Goal: Task Accomplishment & Management: Use online tool/utility

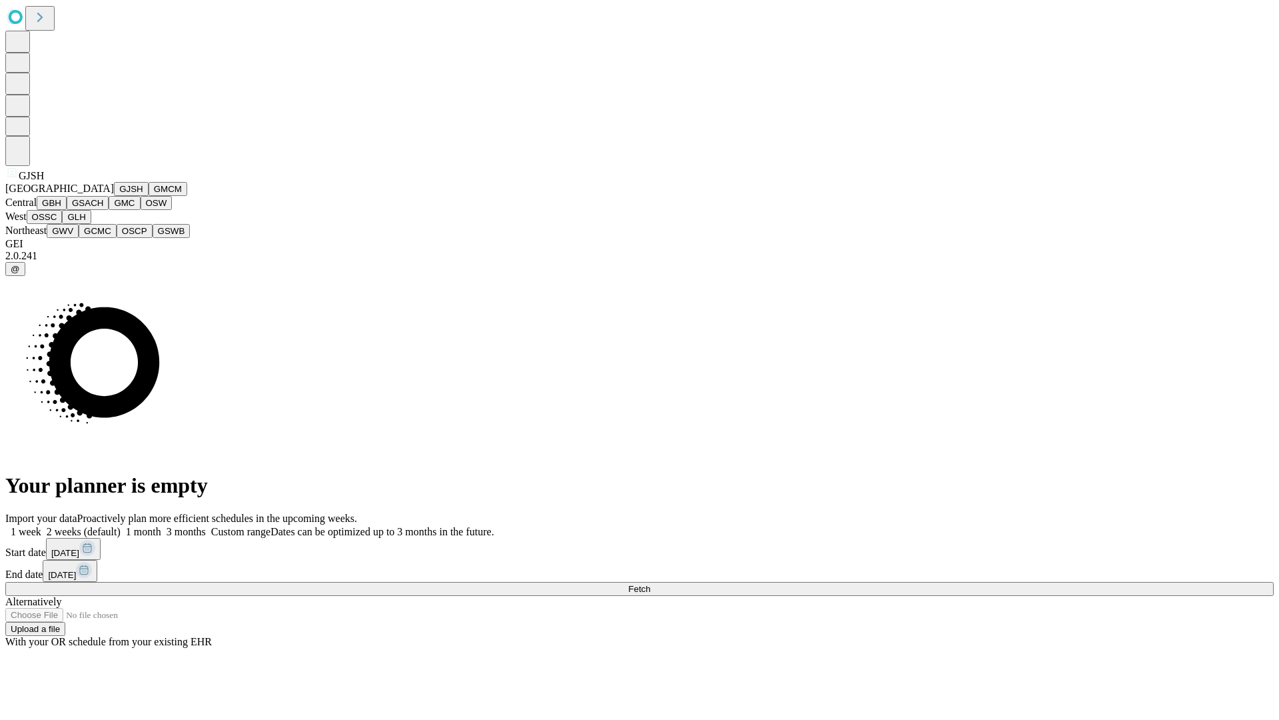
click at [114, 196] on button "GJSH" at bounding box center [131, 189] width 35 height 14
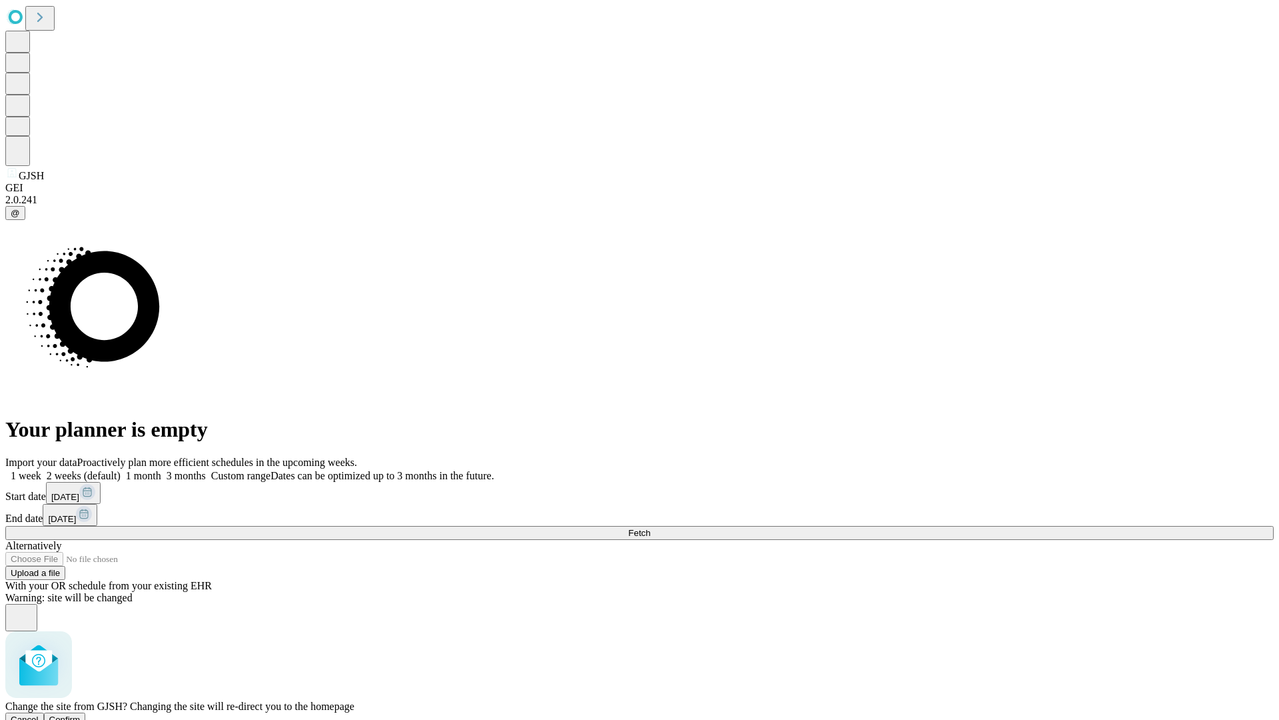
click at [81, 714] on span "Confirm" at bounding box center [64, 719] width 31 height 10
click at [161, 470] on label "1 month" at bounding box center [141, 475] width 41 height 11
click at [650, 528] on span "Fetch" at bounding box center [639, 533] width 22 height 10
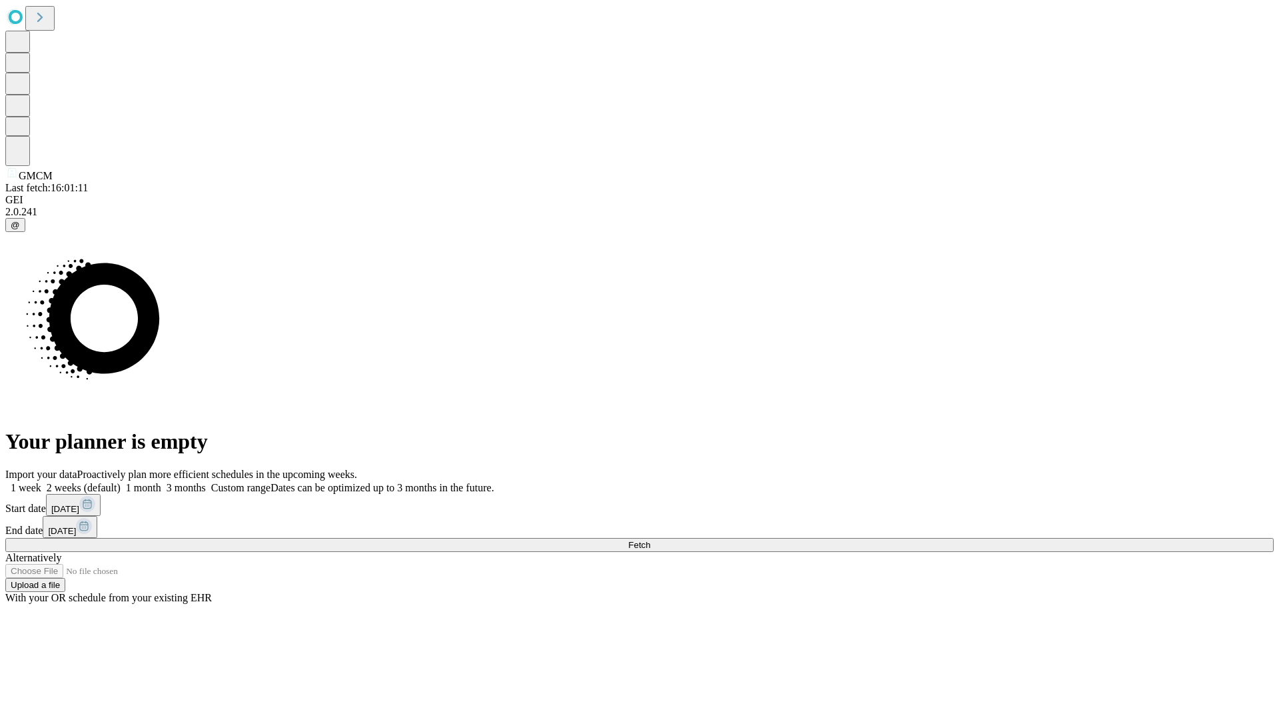
click at [161, 482] on label "1 month" at bounding box center [141, 487] width 41 height 11
click at [650, 540] on span "Fetch" at bounding box center [639, 545] width 22 height 10
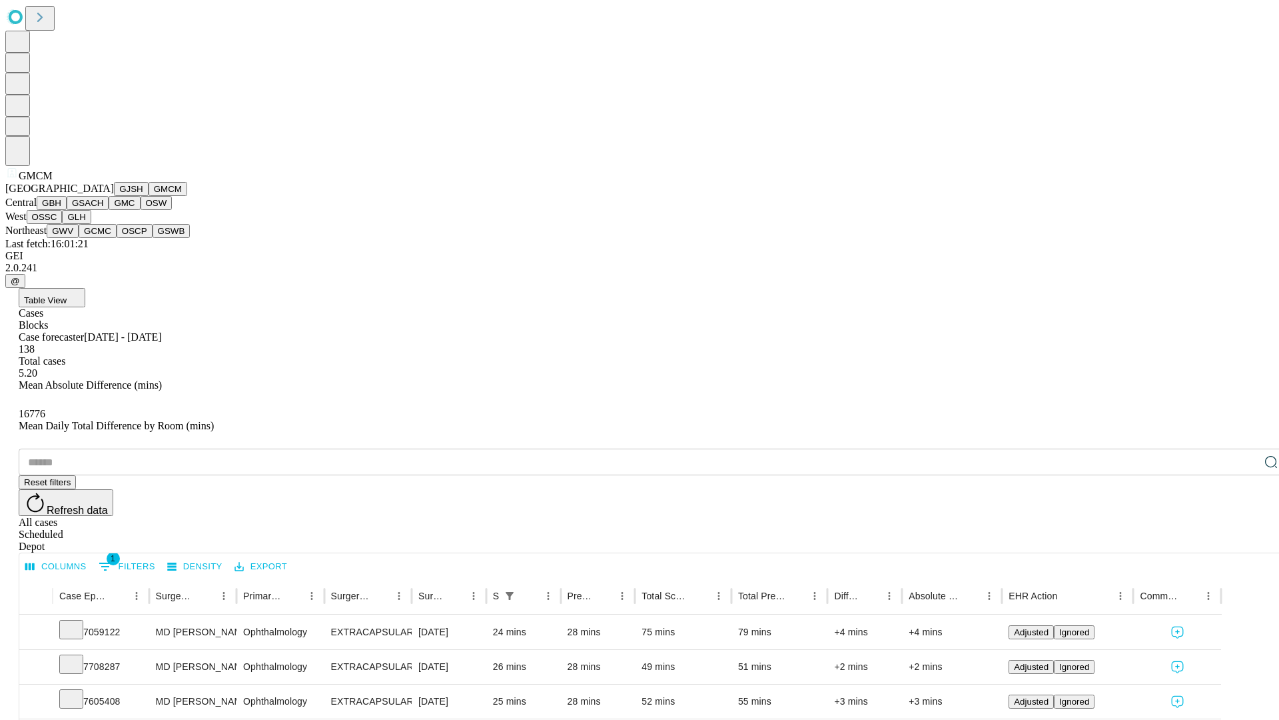
click at [67, 210] on button "GBH" at bounding box center [52, 203] width 30 height 14
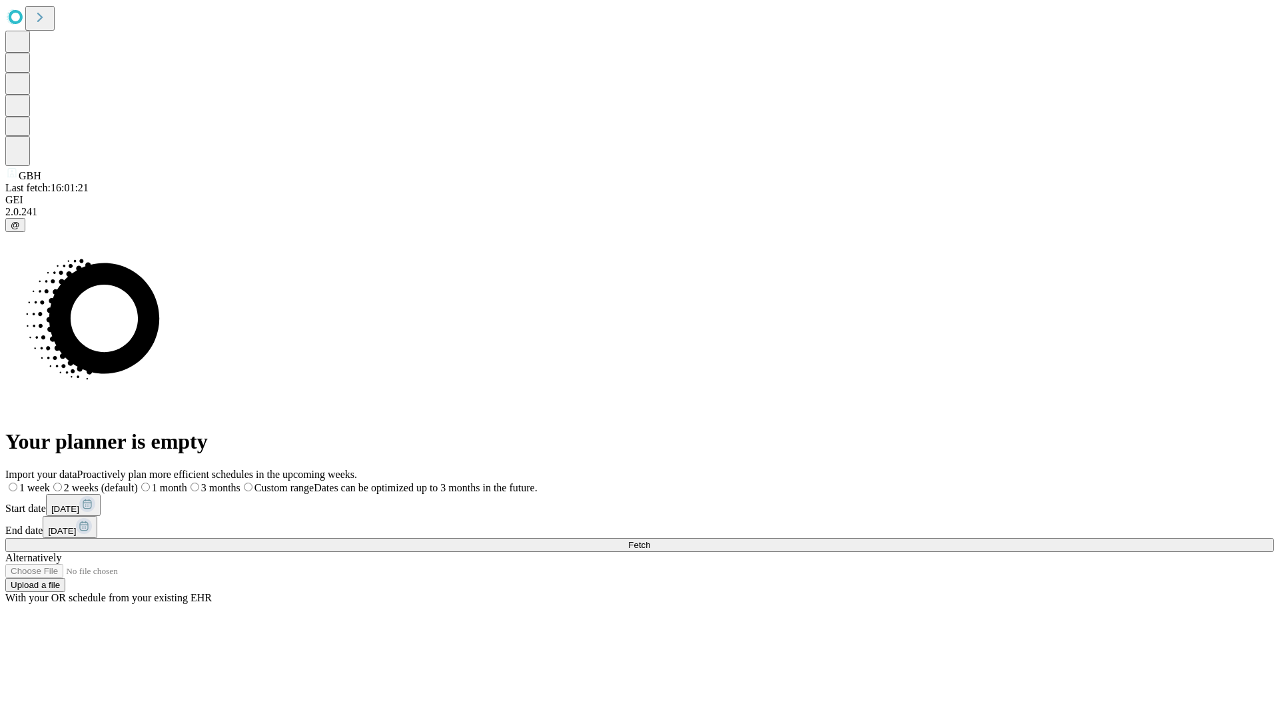
click at [187, 482] on label "1 month" at bounding box center [162, 487] width 49 height 11
click at [650, 540] on span "Fetch" at bounding box center [639, 545] width 22 height 10
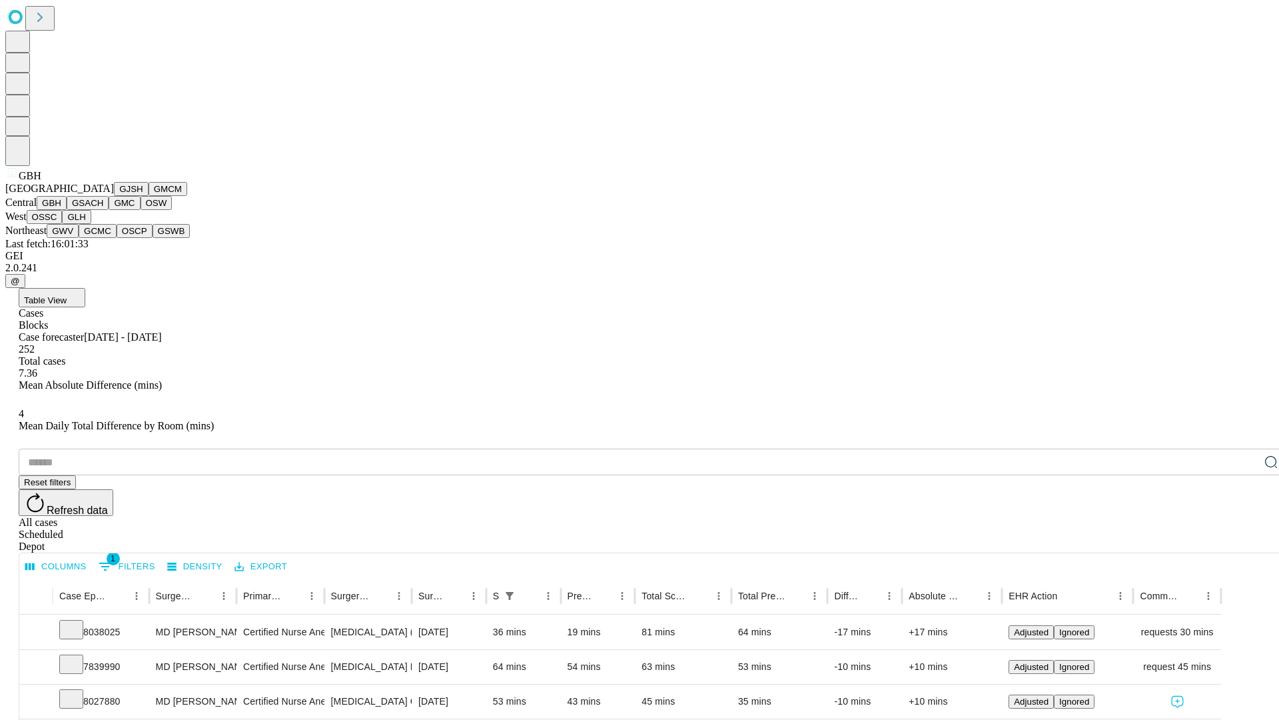
click at [103, 210] on button "GSACH" at bounding box center [88, 203] width 42 height 14
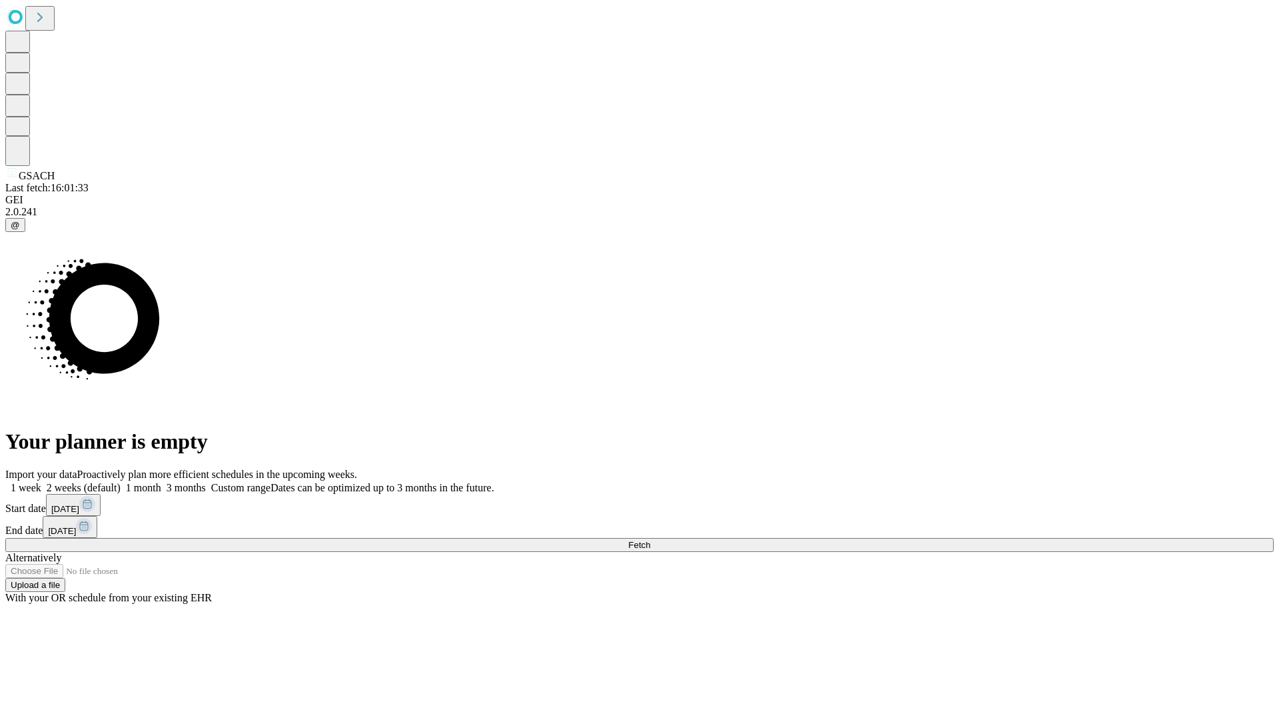
click at [161, 482] on label "1 month" at bounding box center [141, 487] width 41 height 11
click at [650, 540] on span "Fetch" at bounding box center [639, 545] width 22 height 10
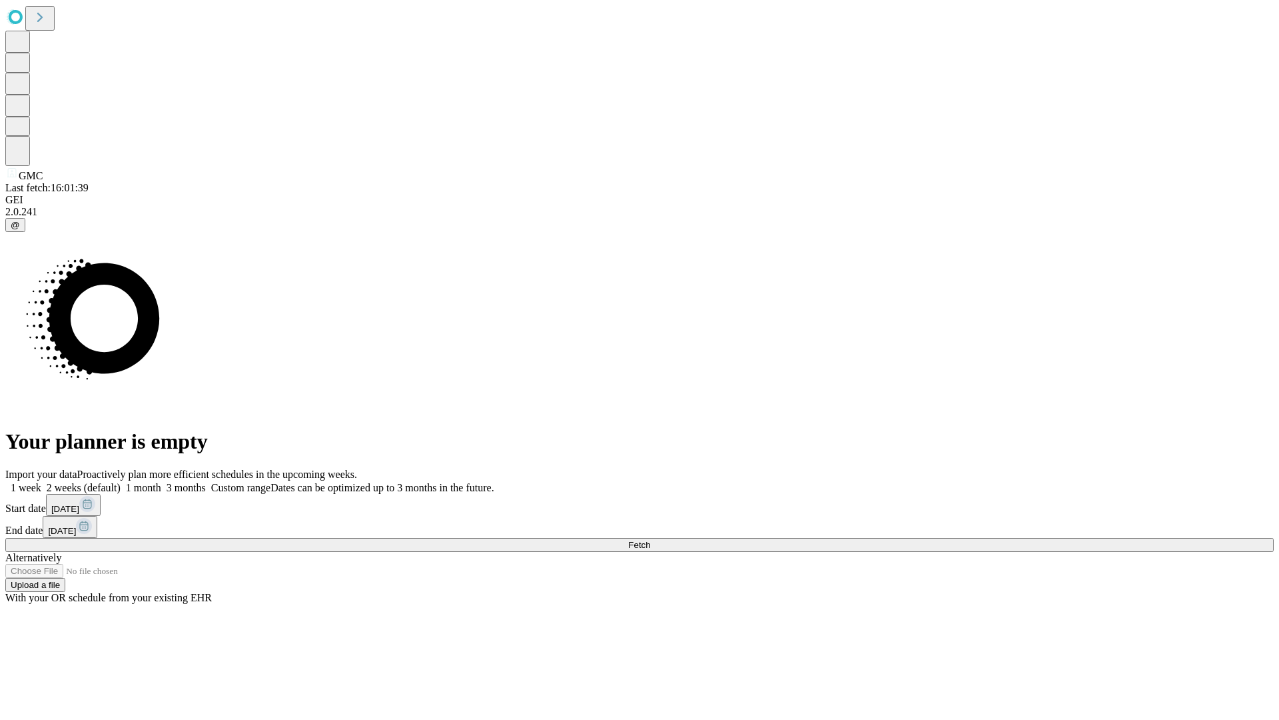
click at [650, 540] on span "Fetch" at bounding box center [639, 545] width 22 height 10
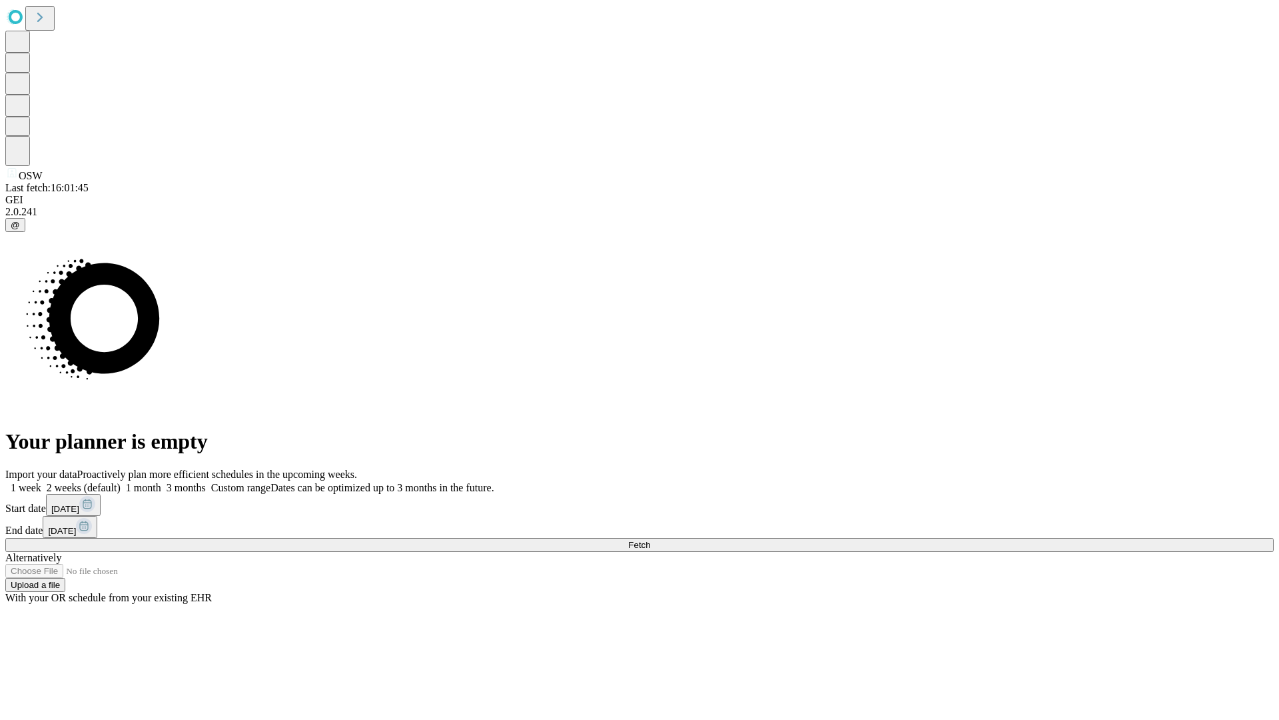
click at [161, 482] on label "1 month" at bounding box center [141, 487] width 41 height 11
click at [650, 540] on span "Fetch" at bounding box center [639, 545] width 22 height 10
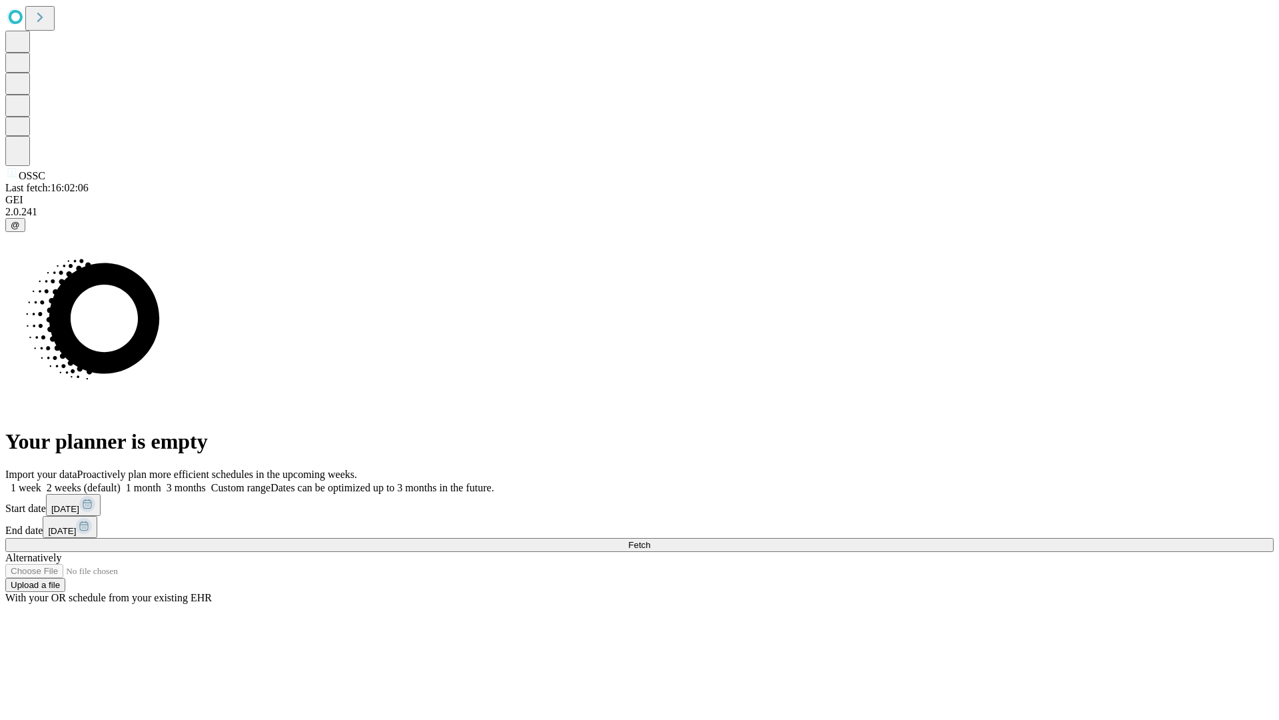
click at [161, 482] on label "1 month" at bounding box center [141, 487] width 41 height 11
click at [650, 540] on span "Fetch" at bounding box center [639, 545] width 22 height 10
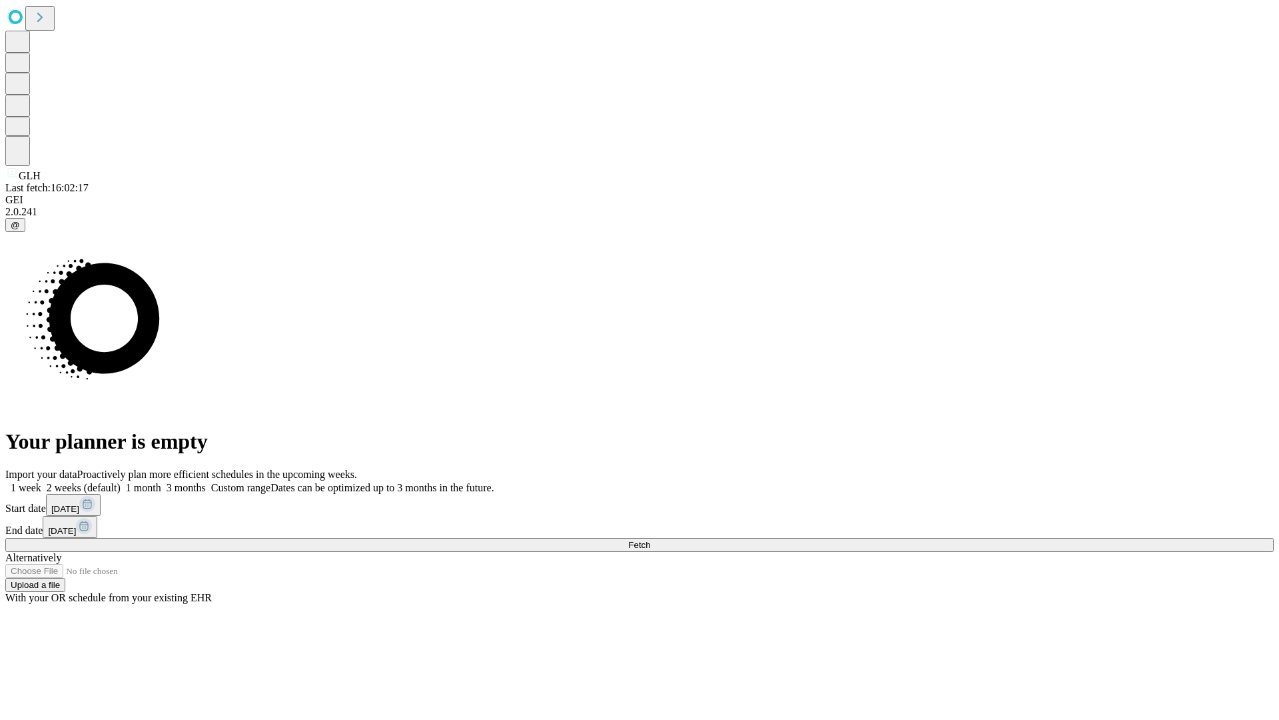
click at [161, 482] on label "1 month" at bounding box center [141, 487] width 41 height 11
click at [650, 540] on span "Fetch" at bounding box center [639, 545] width 22 height 10
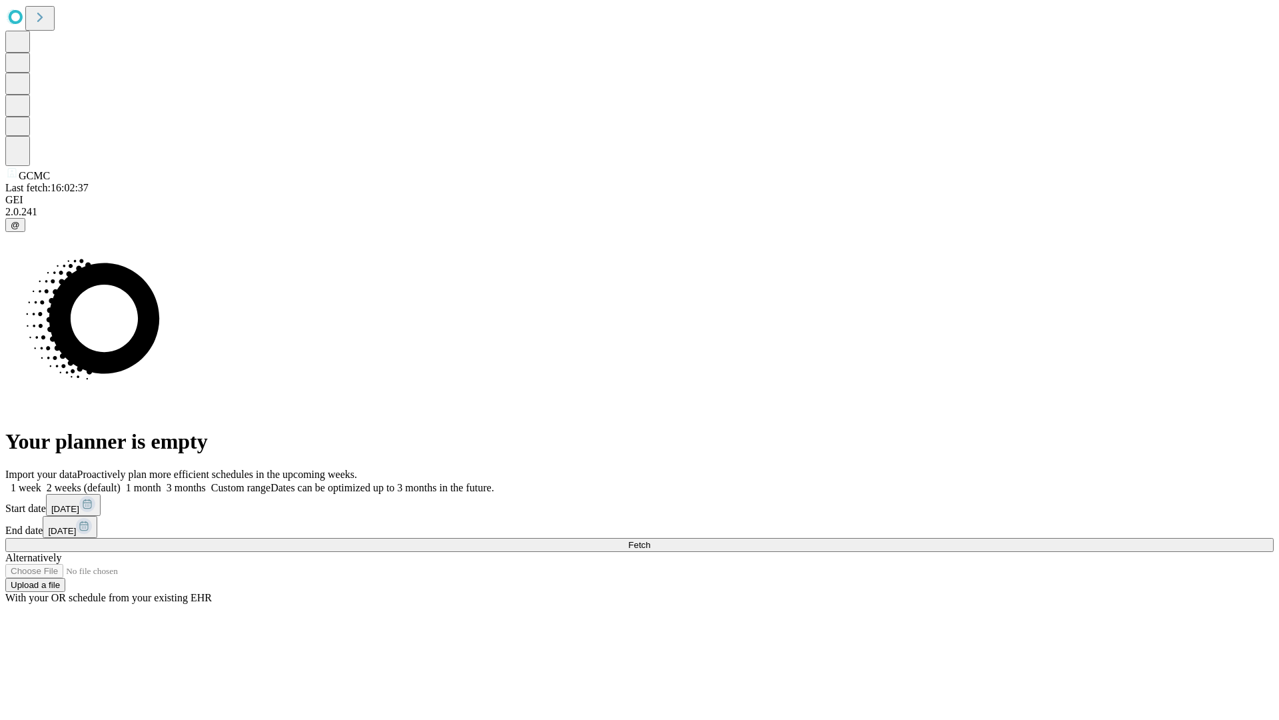
click at [161, 482] on label "1 month" at bounding box center [141, 487] width 41 height 11
click at [650, 540] on span "Fetch" at bounding box center [639, 545] width 22 height 10
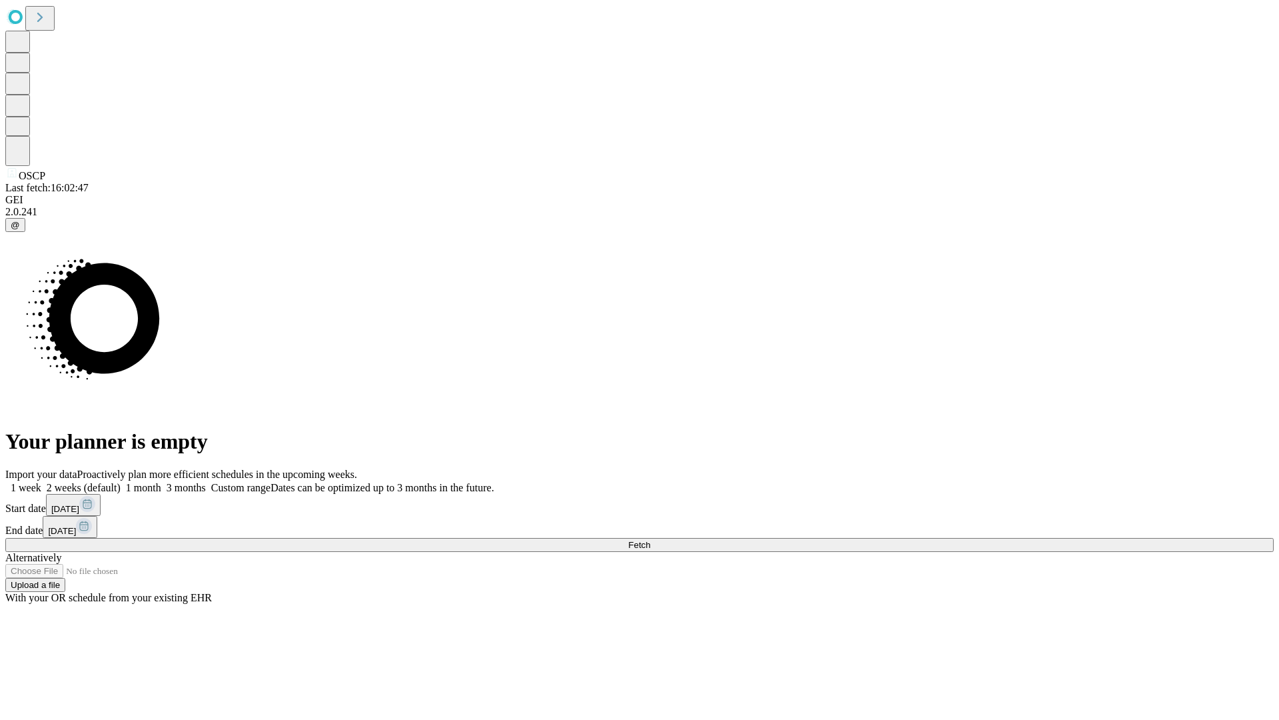
click at [161, 482] on label "1 month" at bounding box center [141, 487] width 41 height 11
click at [650, 540] on span "Fetch" at bounding box center [639, 545] width 22 height 10
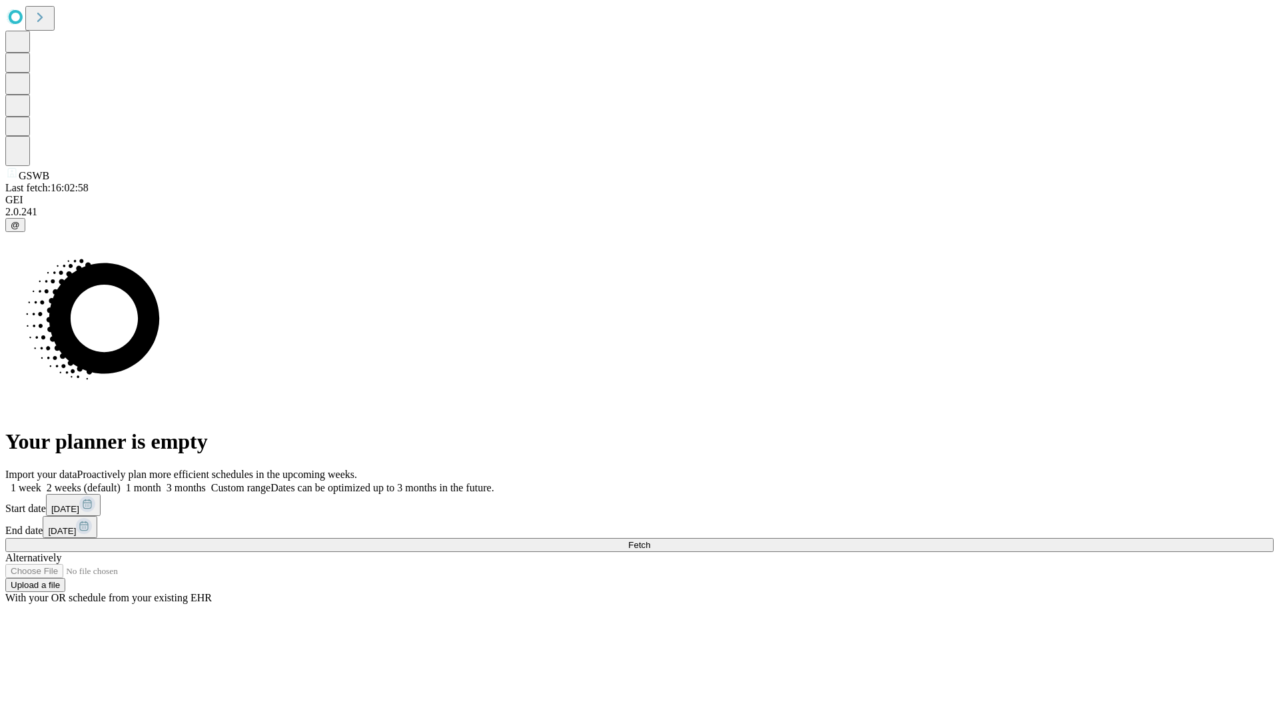
click at [161, 482] on label "1 month" at bounding box center [141, 487] width 41 height 11
click at [650, 540] on span "Fetch" at bounding box center [639, 545] width 22 height 10
